Goal: Navigation & Orientation: Find specific page/section

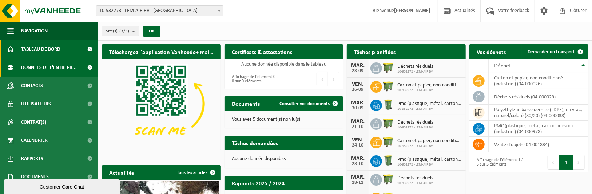
click at [46, 64] on span "Données de l'entrepr..." at bounding box center [49, 67] width 56 height 18
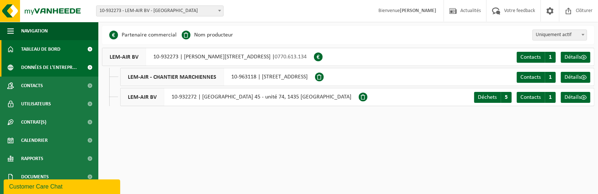
click at [40, 46] on span "Tableau de bord" at bounding box center [40, 49] width 39 height 18
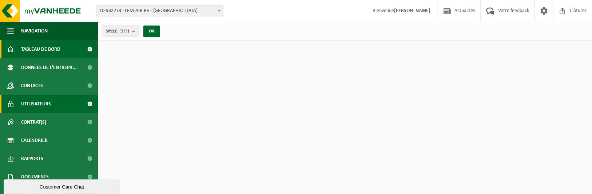
click at [47, 109] on span "Utilisateurs" at bounding box center [36, 104] width 30 height 18
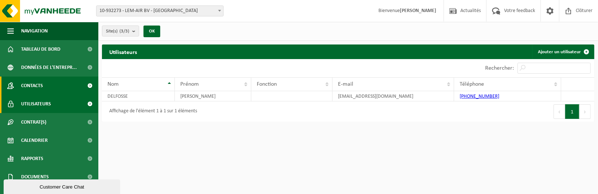
click at [58, 84] on link "Contacts" at bounding box center [49, 85] width 98 height 18
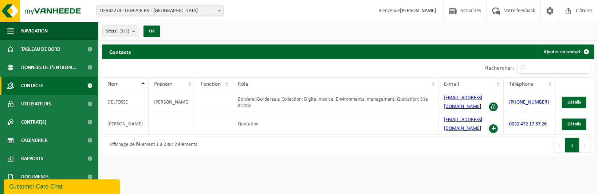
click at [84, 83] on span at bounding box center [90, 85] width 16 height 18
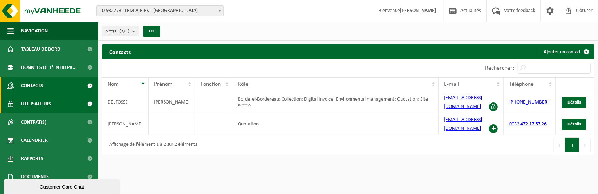
click at [58, 101] on link "Utilisateurs" at bounding box center [49, 104] width 98 height 18
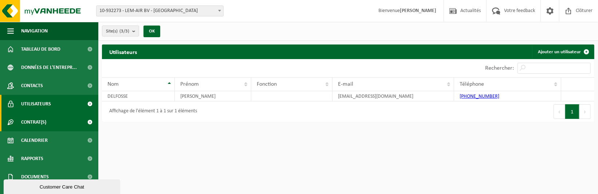
click at [14, 124] on link "Contrat(s)" at bounding box center [49, 122] width 98 height 18
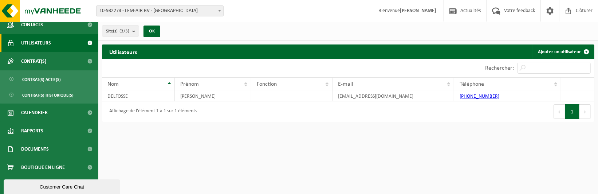
scroll to position [61, 0]
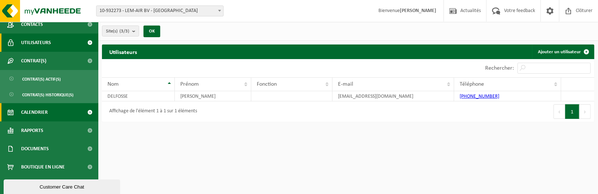
click at [52, 109] on link "Calendrier" at bounding box center [49, 112] width 98 height 18
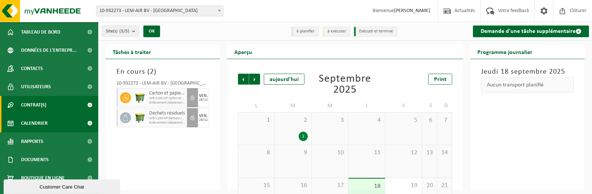
scroll to position [28, 0]
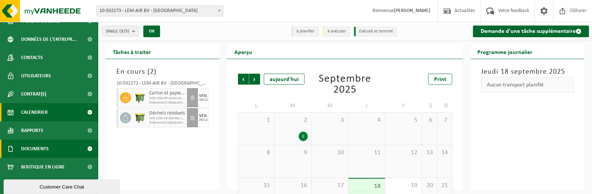
click at [38, 146] on span "Documents" at bounding box center [35, 148] width 28 height 18
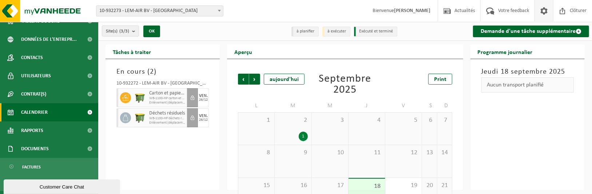
click at [546, 14] on span at bounding box center [544, 10] width 11 height 21
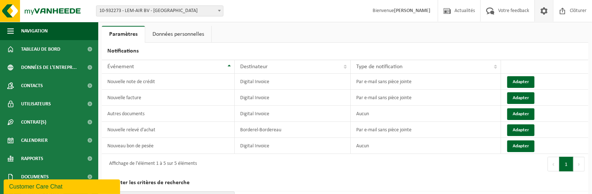
click at [194, 30] on link "Données personnelles" at bounding box center [178, 34] width 66 height 17
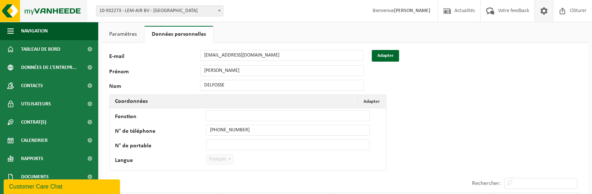
click at [55, 9] on img at bounding box center [43, 11] width 87 height 22
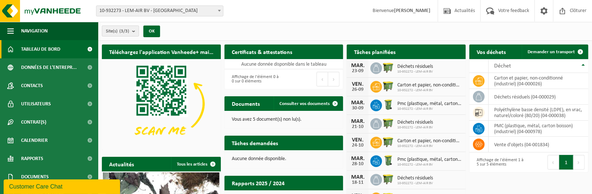
click at [127, 35] on span "Site(s) (3/3)" at bounding box center [117, 31] width 23 height 11
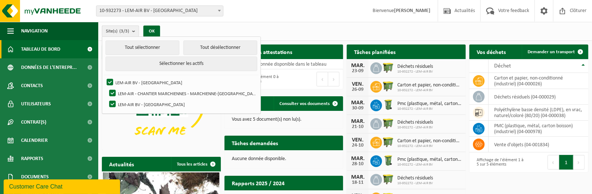
click at [127, 35] on span "Site(s) (3/3)" at bounding box center [117, 31] width 23 height 11
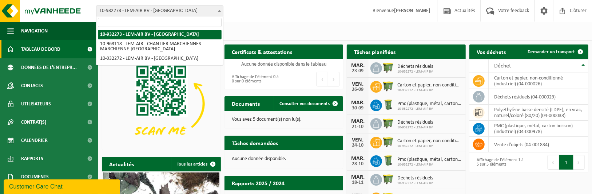
click at [180, 11] on span "10-932273 - LEM-AIR BV - [GEOGRAPHIC_DATA]" at bounding box center [159, 11] width 127 height 10
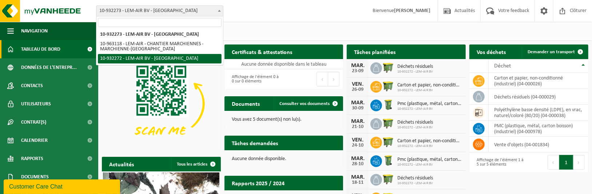
select select "135903"
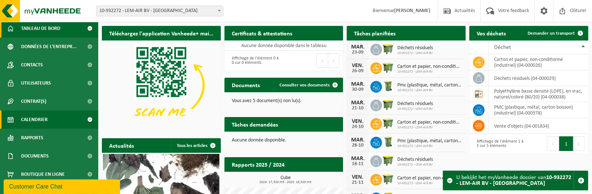
scroll to position [28, 0]
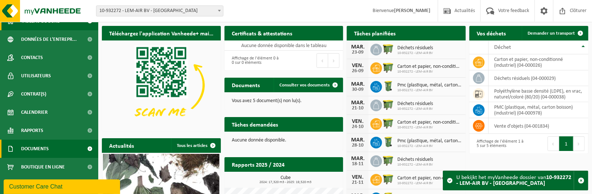
click at [40, 154] on span "Documents" at bounding box center [35, 148] width 28 height 18
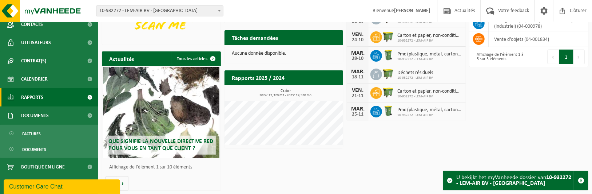
scroll to position [0, 0]
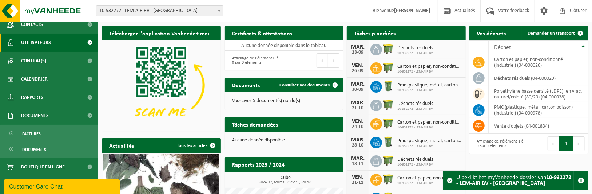
click at [48, 39] on span "Utilisateurs" at bounding box center [36, 43] width 30 height 18
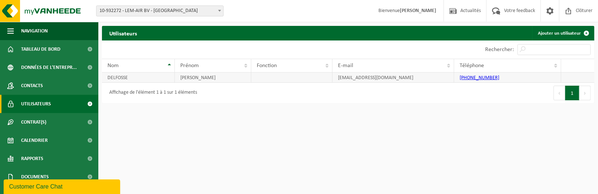
click at [137, 80] on td "DELFOSSE" at bounding box center [138, 77] width 73 height 10
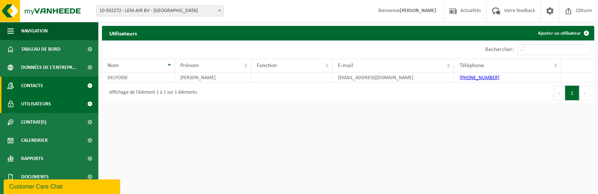
click at [72, 80] on link "Contacts" at bounding box center [49, 85] width 98 height 18
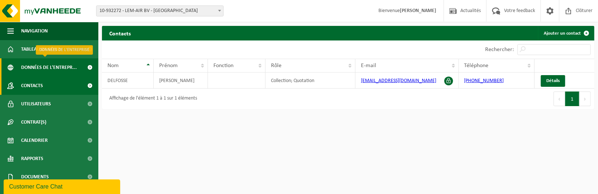
click at [55, 64] on span "Données de l'entrepr..." at bounding box center [49, 67] width 56 height 18
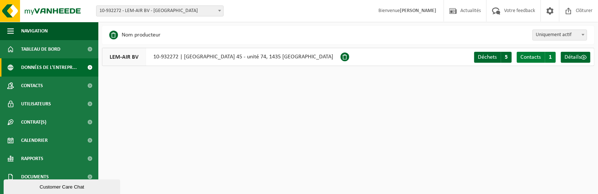
click at [529, 56] on span "Contacts" at bounding box center [530, 57] width 20 height 6
click at [579, 59] on span "Détails" at bounding box center [572, 57] width 16 height 6
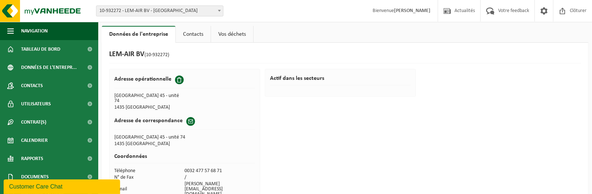
scroll to position [22, 0]
